Goal: Check status: Check status

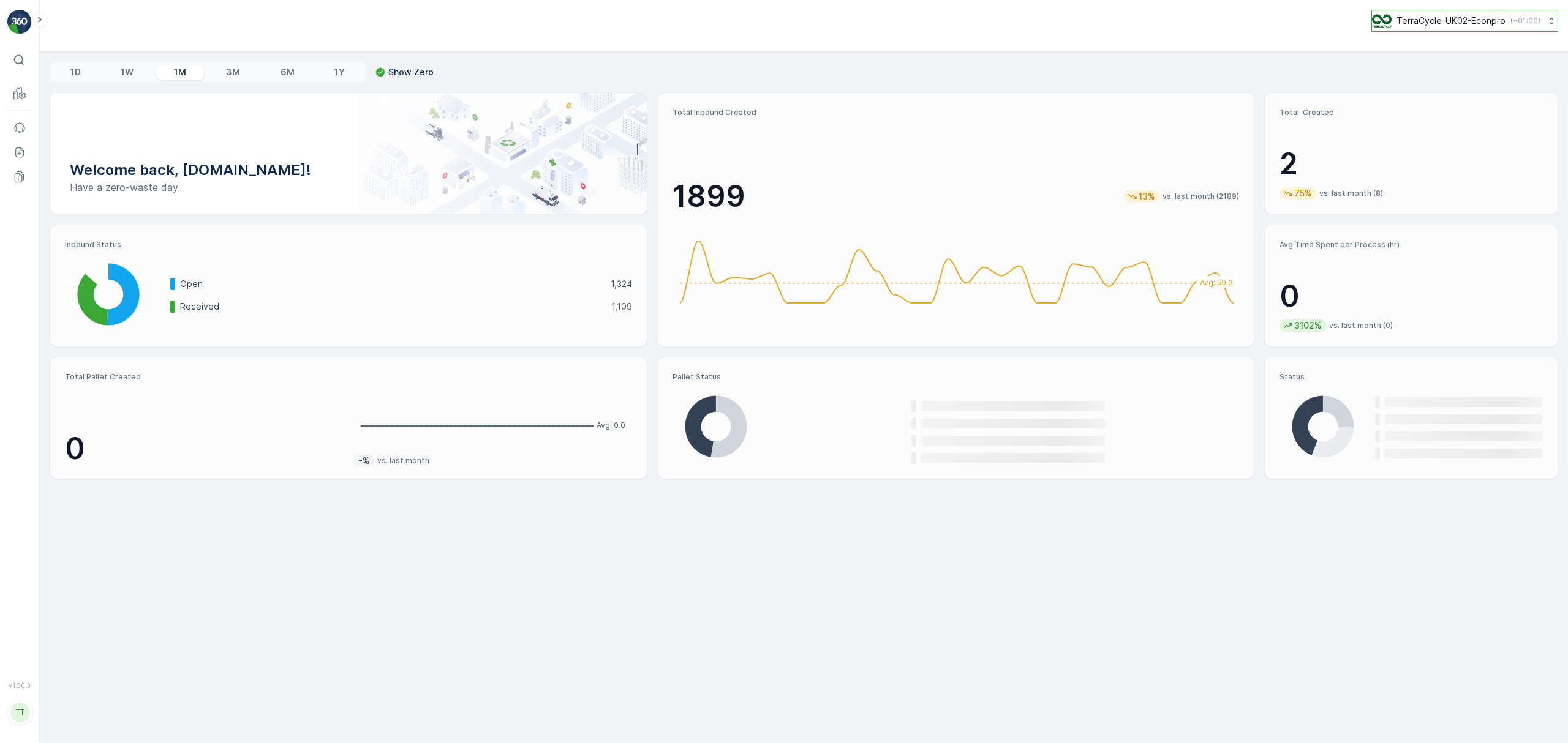
click at [1414, 17] on p "TerraCycle-UK02-Econpro" at bounding box center [1451, 20] width 109 height 12
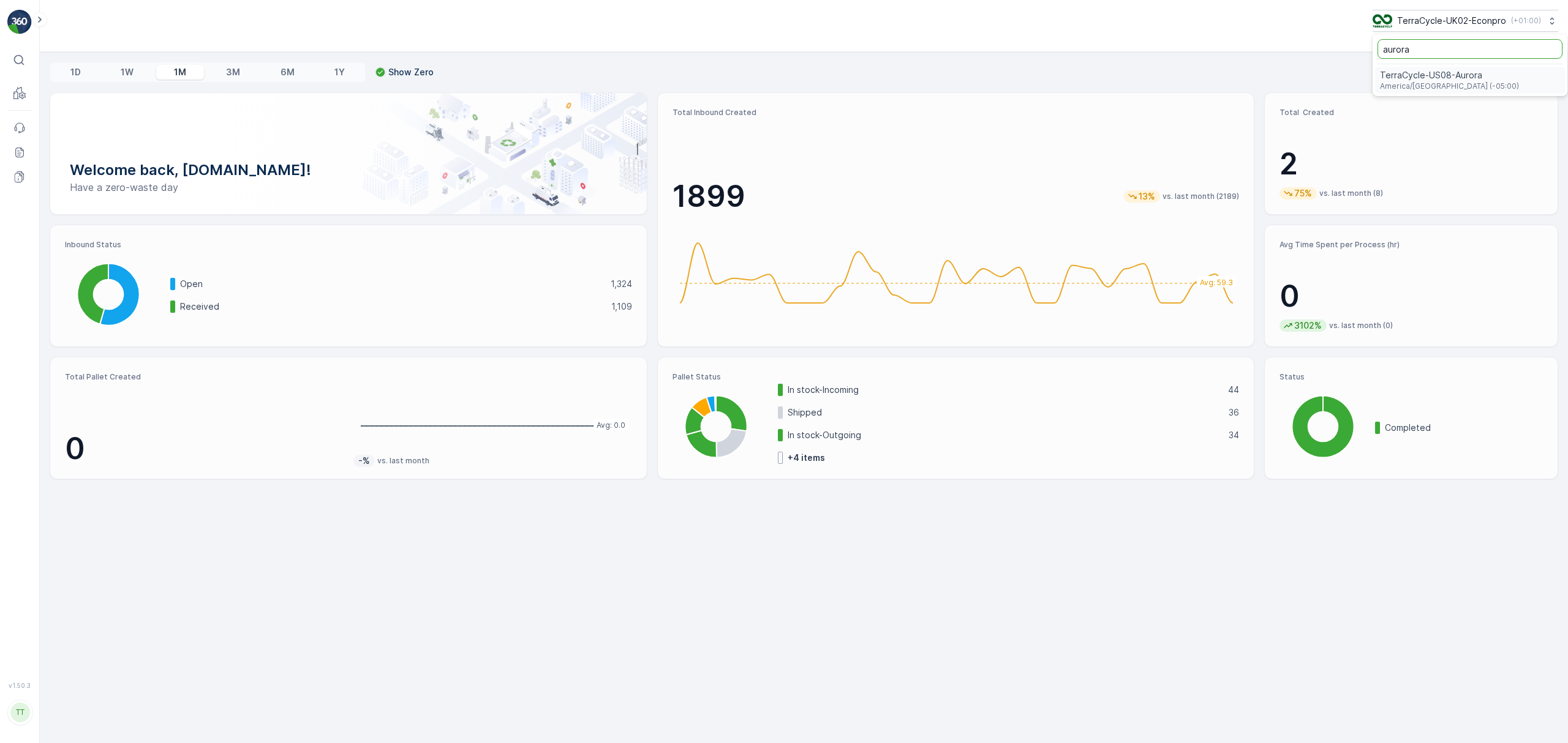
type input "aurora"
click at [1399, 81] on span "TerraCycle-US08-Aurora" at bounding box center [1449, 75] width 139 height 12
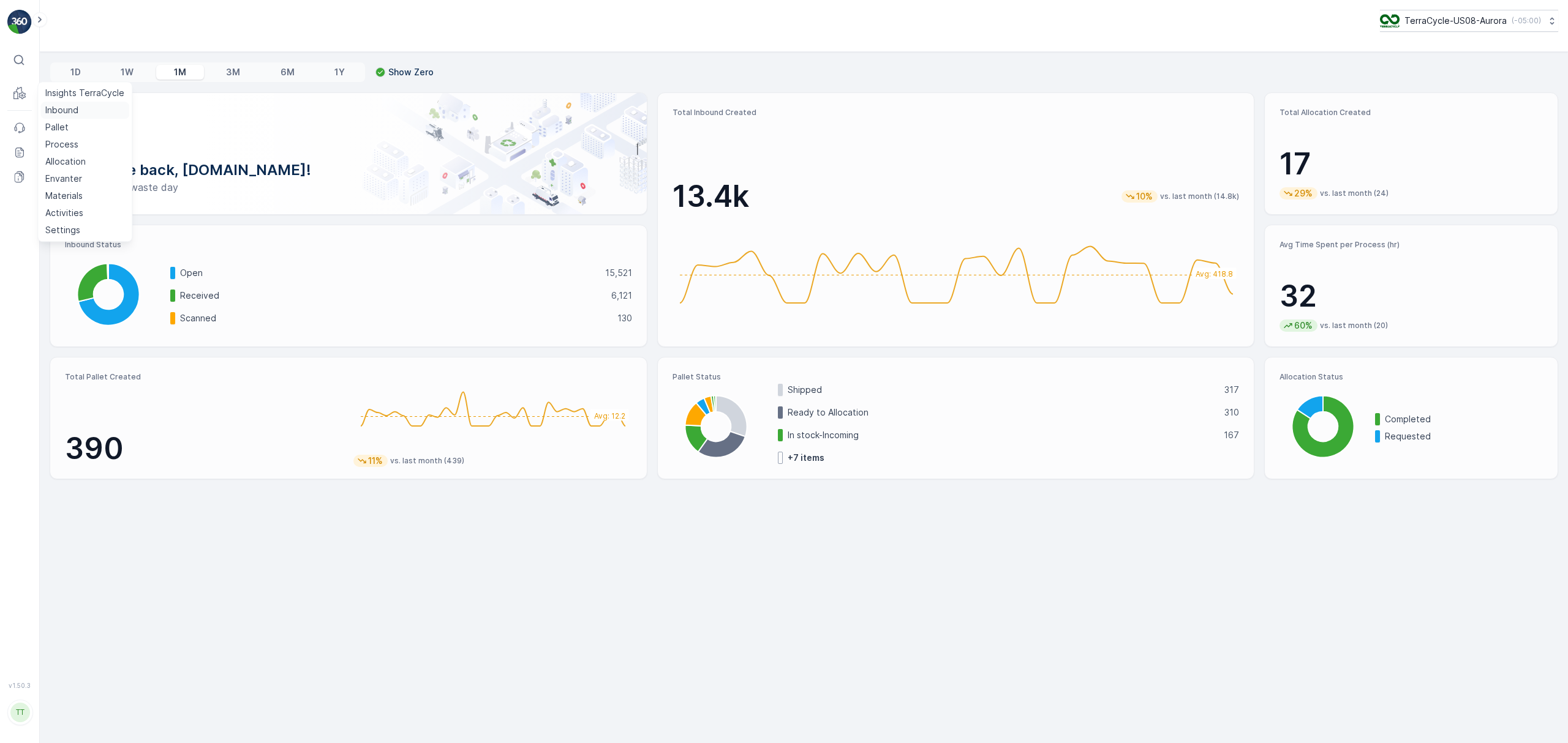
click at [66, 106] on p "Inbound" at bounding box center [61, 110] width 33 height 12
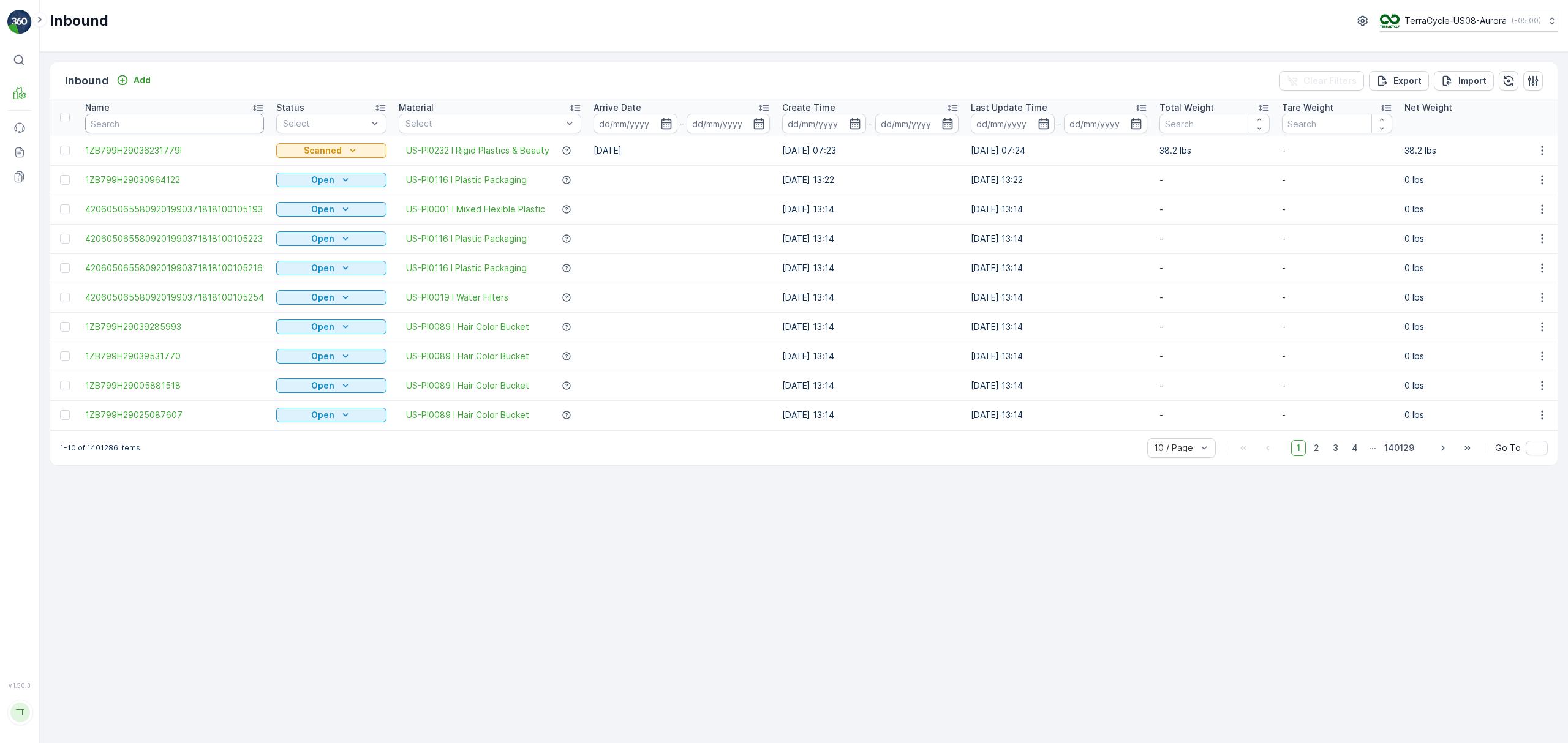
click at [174, 124] on input "text" at bounding box center [174, 124] width 178 height 20
paste input "1ZB799H29003856353"
type input "1ZB799H29003856353"
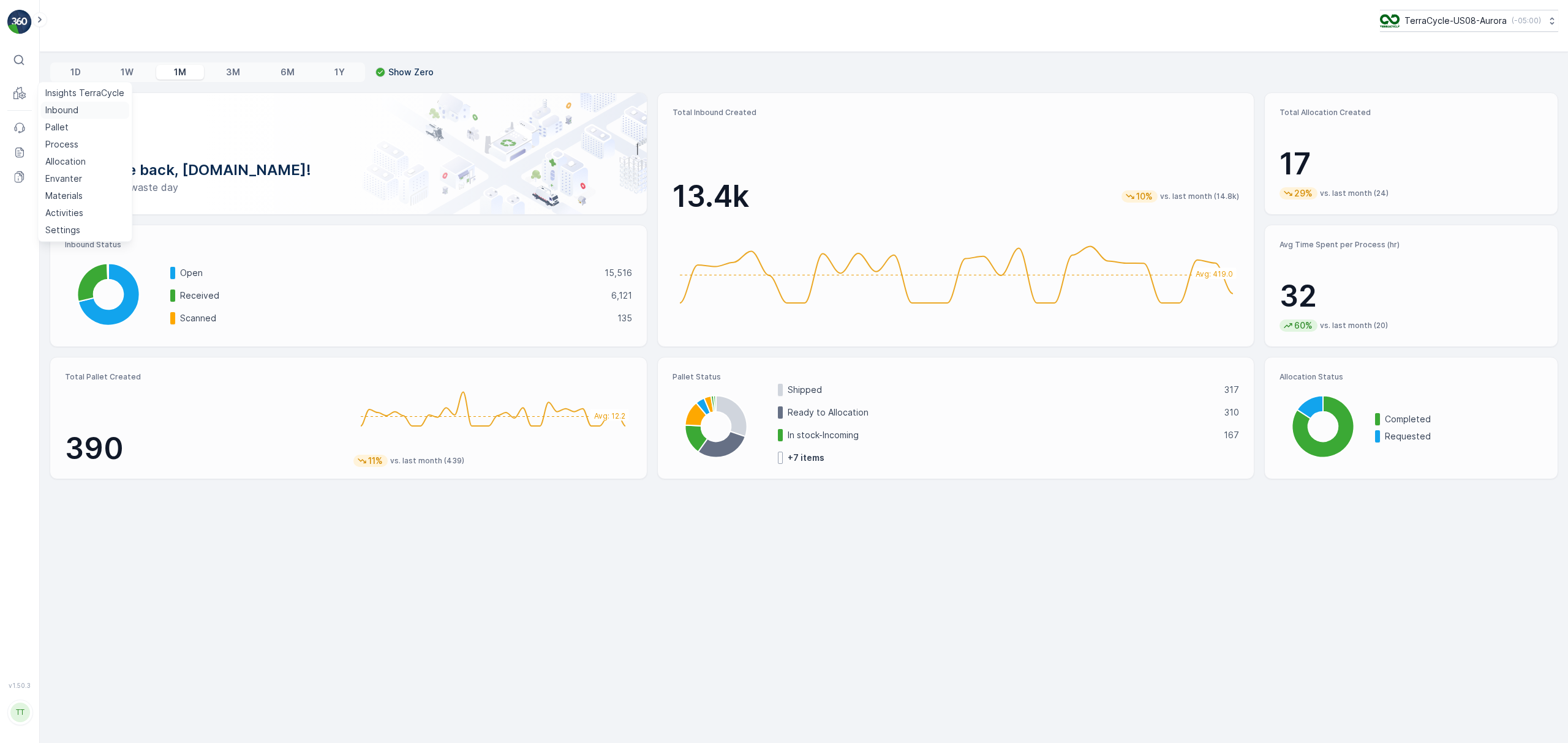
click at [55, 109] on p "Inbound" at bounding box center [61, 110] width 33 height 12
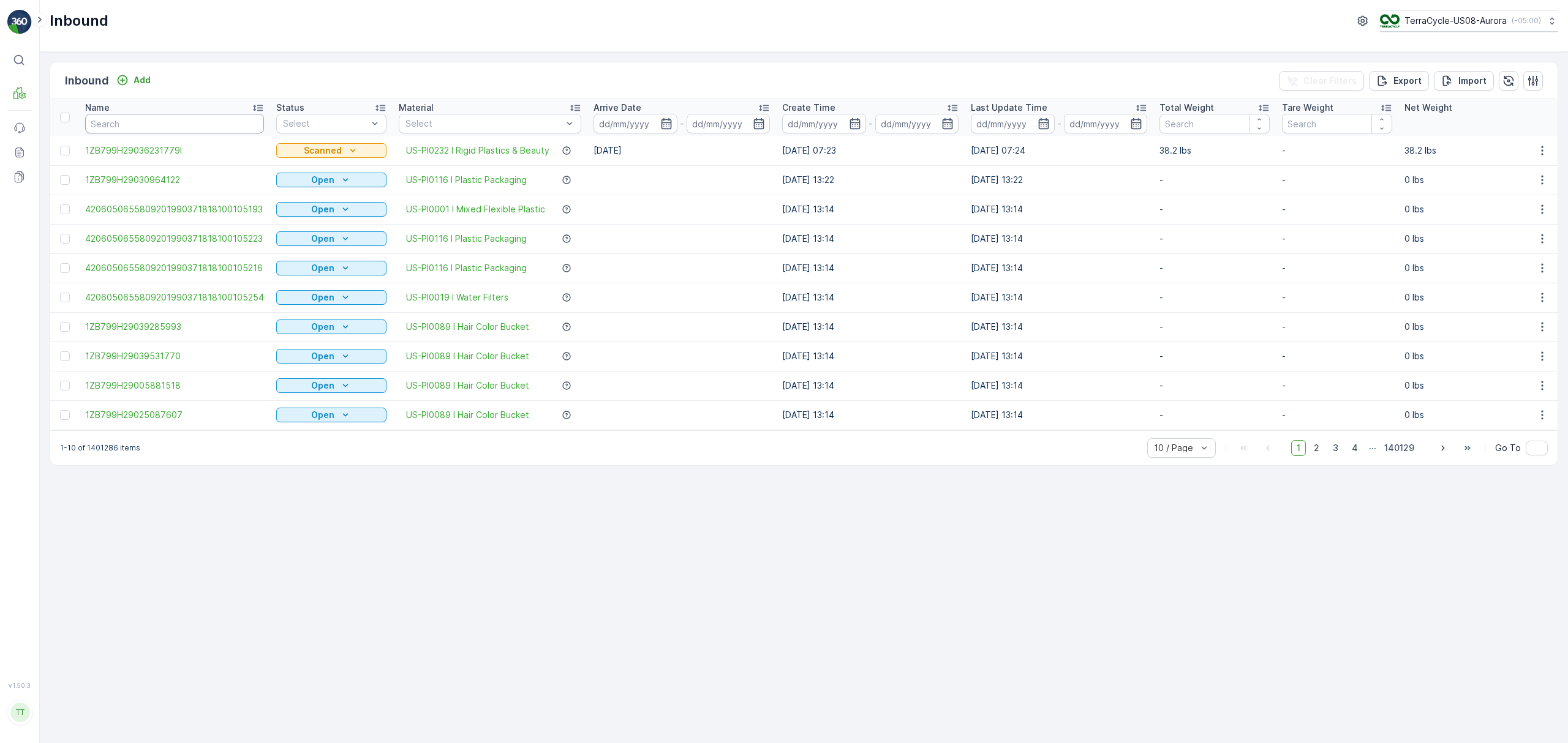
click at [169, 119] on input "text" at bounding box center [174, 124] width 178 height 20
paste input "1Z1AR8619094660544"
type input "1Z1AR8619094660544"
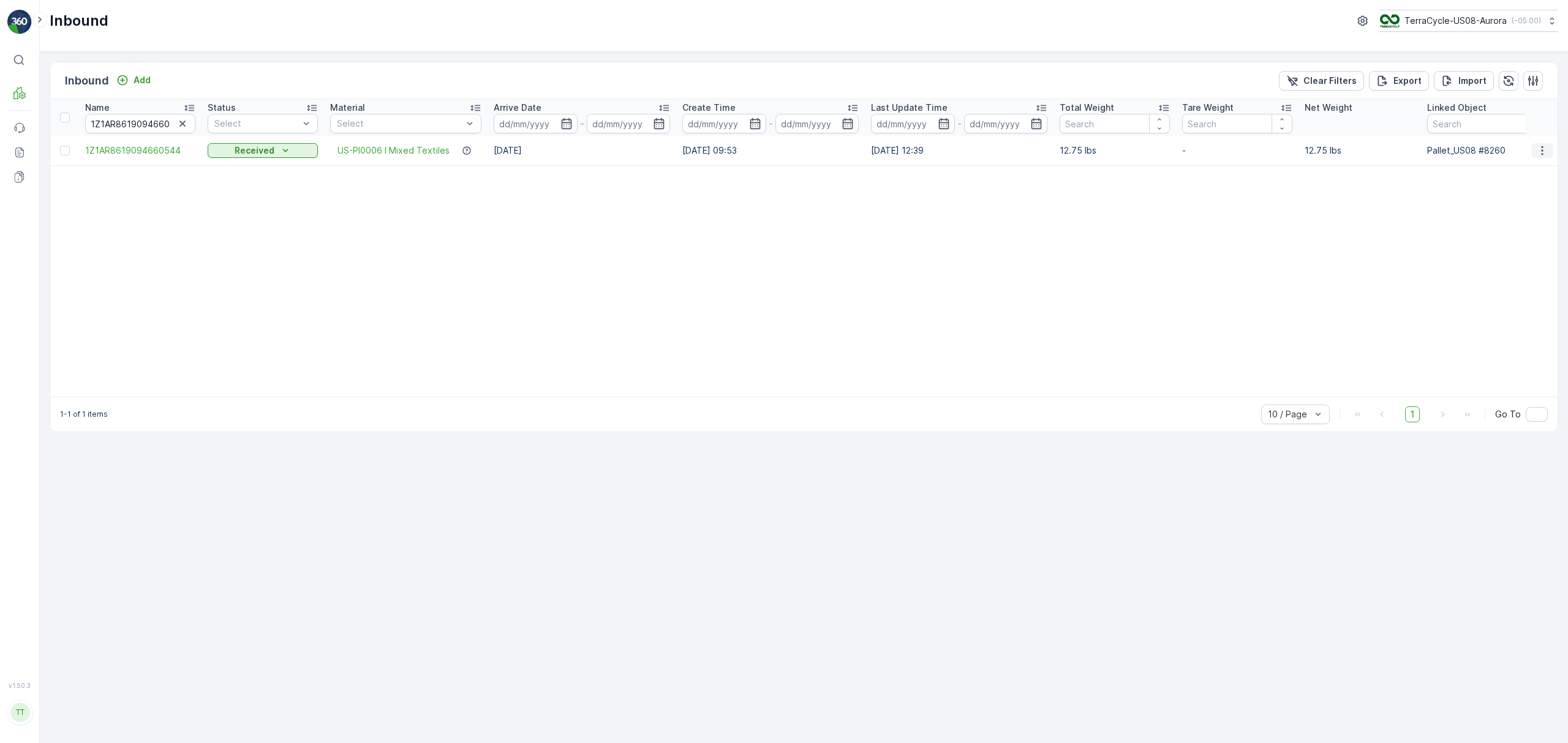
click at [1542, 152] on icon "button" at bounding box center [1542, 150] width 2 height 9
click at [1523, 169] on span "See More Details" at bounding box center [1512, 169] width 71 height 12
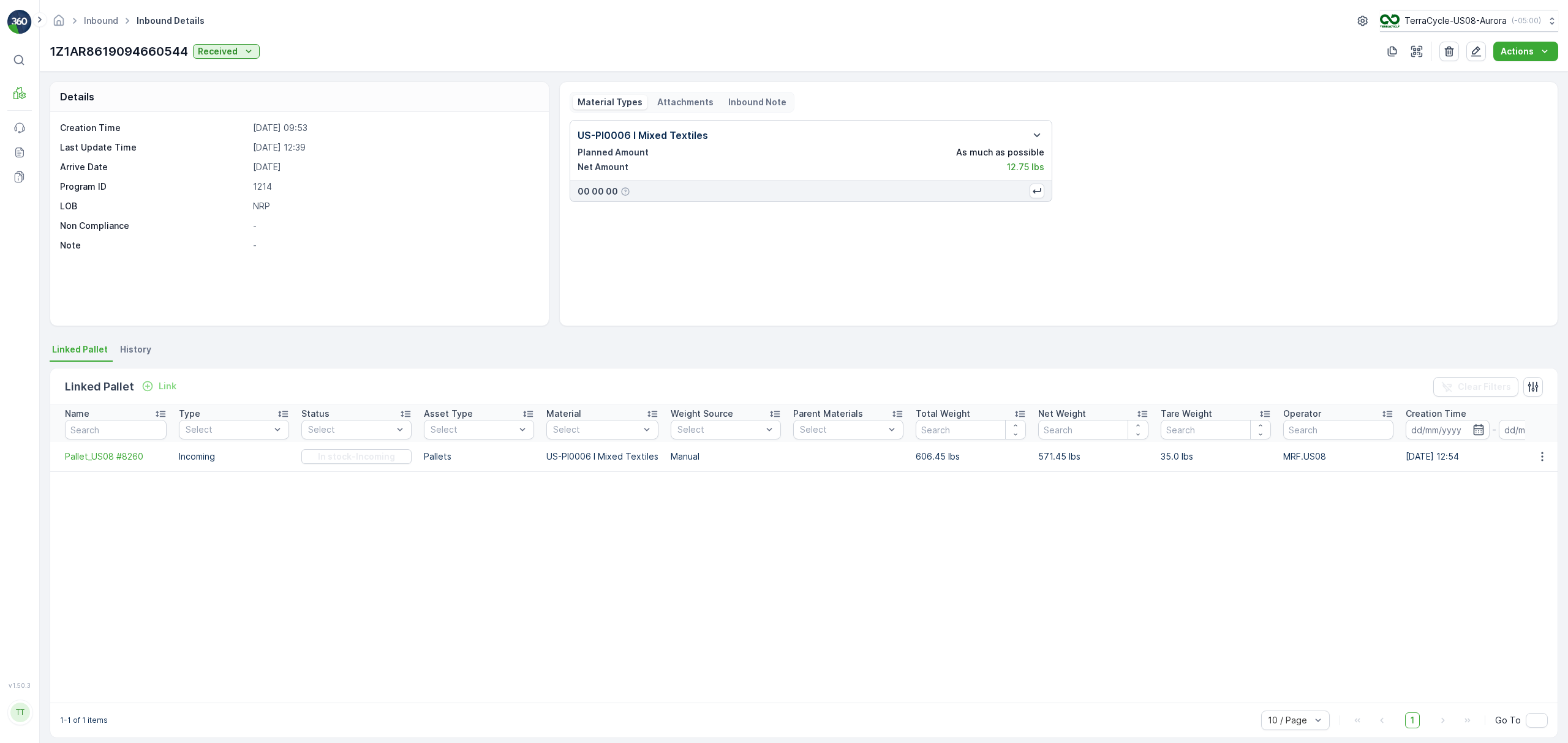
click at [140, 353] on span "History" at bounding box center [136, 349] width 31 height 12
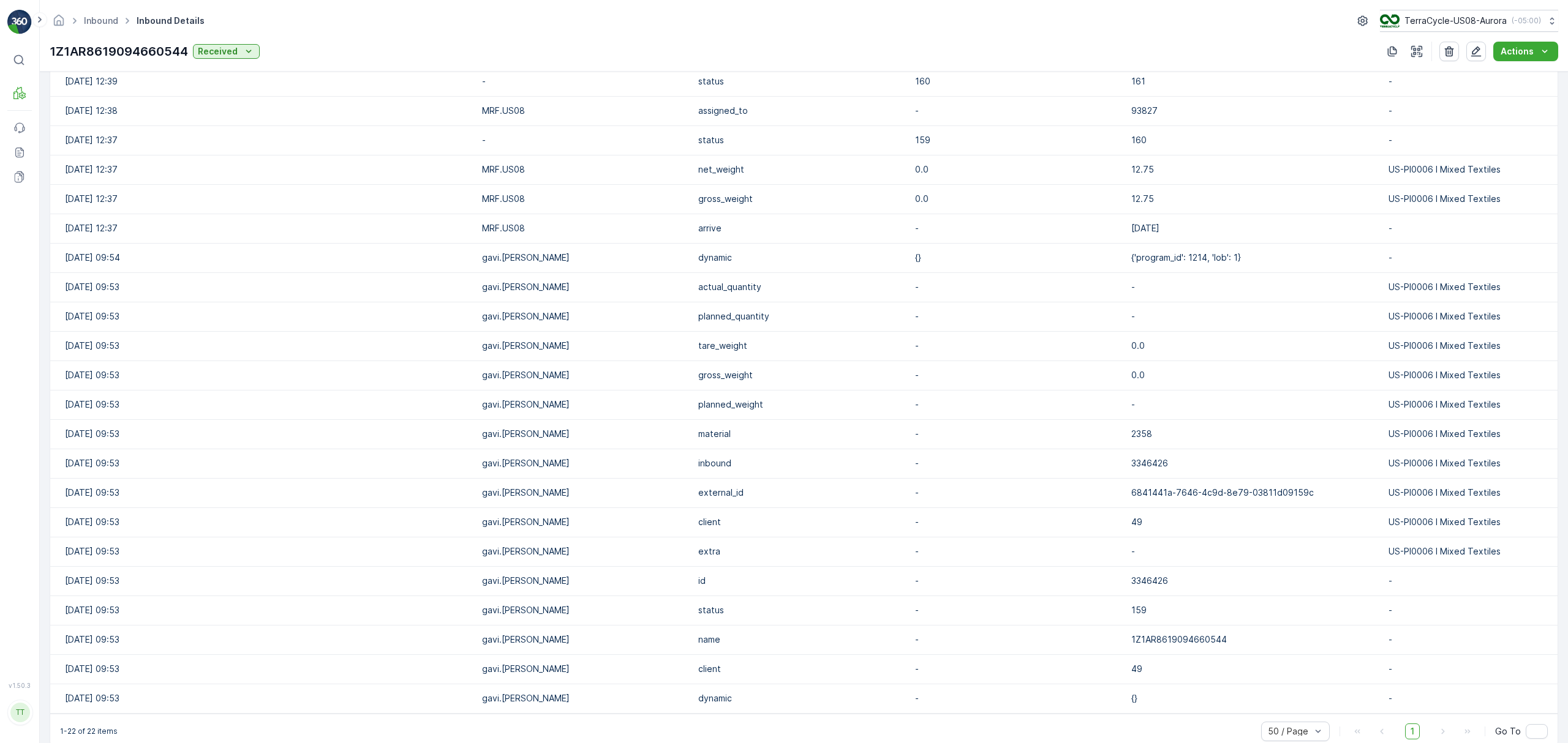
scroll to position [398, 0]
